Goal: Task Accomplishment & Management: Manage account settings

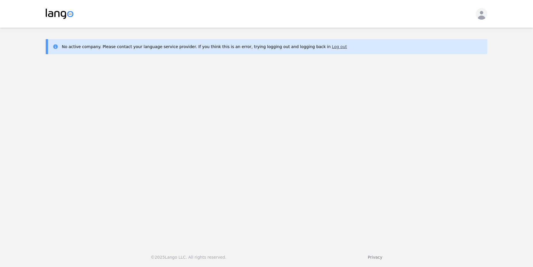
click at [332, 44] on button "Log out" at bounding box center [339, 47] width 15 height 6
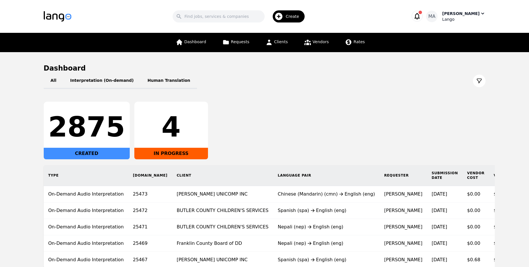
click at [454, 16] on div "Lango" at bounding box center [463, 19] width 43 height 6
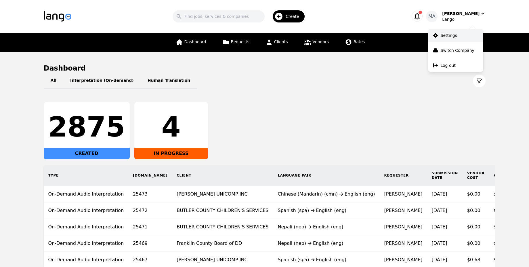
click at [449, 35] on p "Settings" at bounding box center [449, 36] width 16 height 6
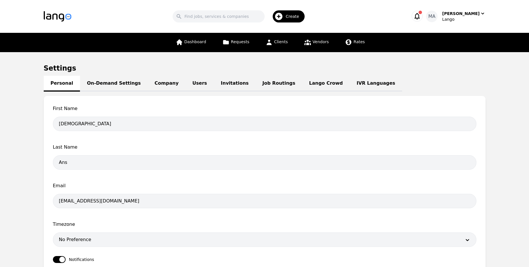
click at [186, 81] on link "Users" at bounding box center [200, 84] width 28 height 16
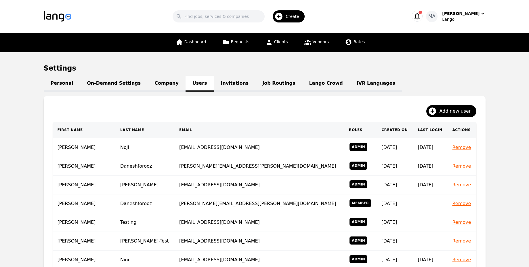
click at [350, 89] on link "IVR Languages" at bounding box center [376, 84] width 52 height 16
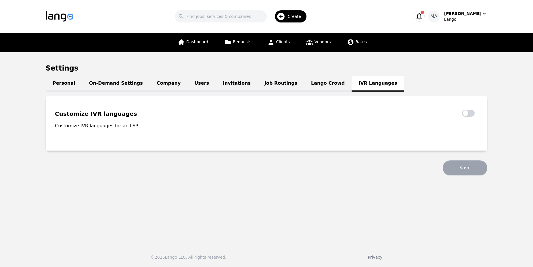
click at [150, 84] on link "Company" at bounding box center [169, 84] width 38 height 16
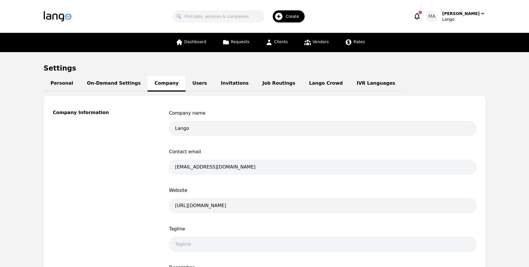
click at [186, 87] on link "Users" at bounding box center [200, 84] width 28 height 16
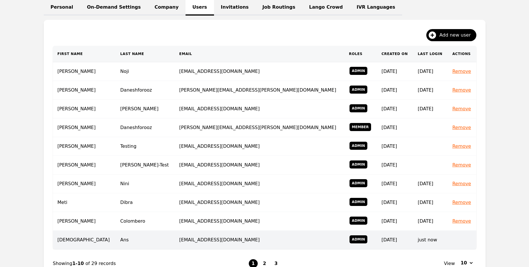
scroll to position [138, 0]
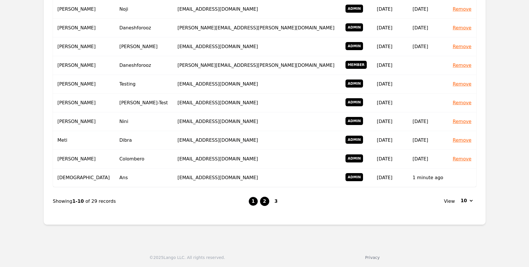
click at [261, 202] on button "2" at bounding box center [264, 200] width 9 height 9
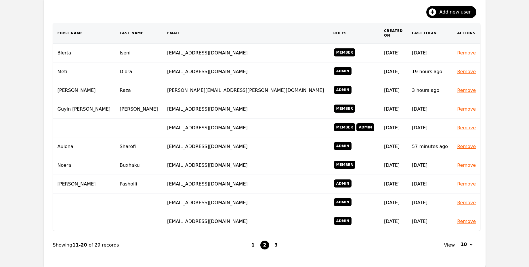
scroll to position [103, 0]
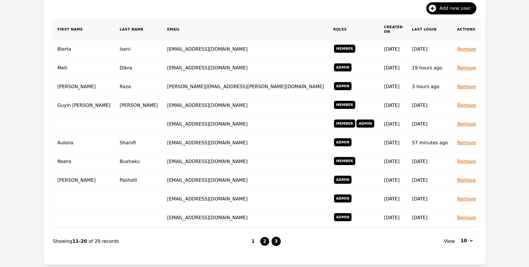
click at [275, 236] on button "3" at bounding box center [276, 240] width 9 height 9
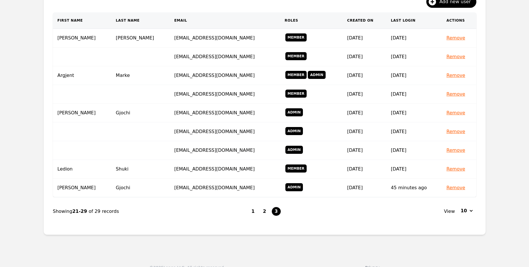
scroll to position [111, 0]
